Goal: Task Accomplishment & Management: Use online tool/utility

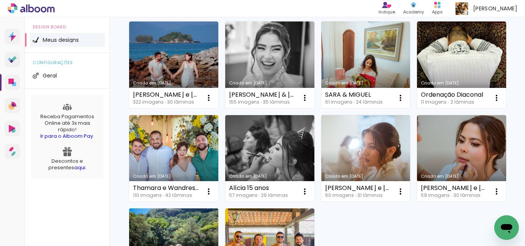
scroll to position [231, 0]
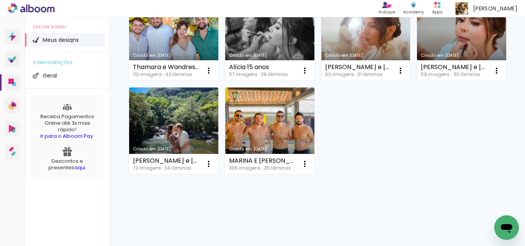
click at [218, 88] on link "Criado em [DATE]" at bounding box center [173, 131] width 89 height 87
